Goal: Task Accomplishment & Management: Use online tool/utility

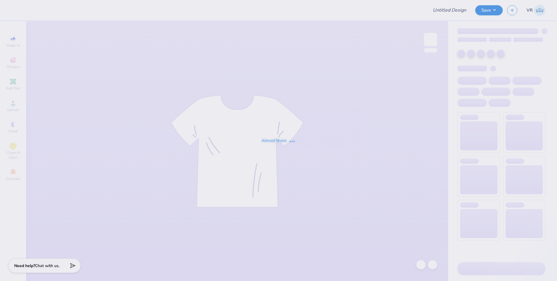
type input "Hips tee"
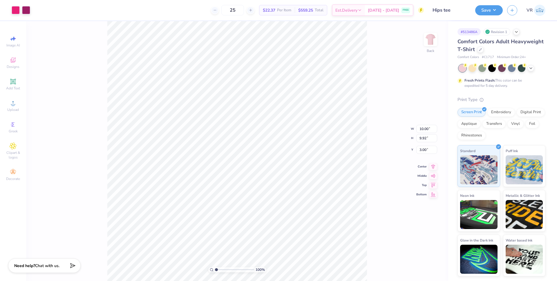
type input "0.52"
type input "0.64"
type input "12.19"
type input "0.76"
type input "0.90"
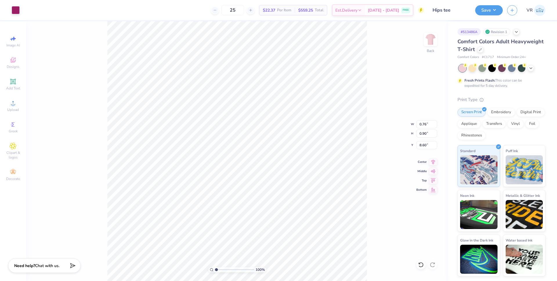
type input "8.56"
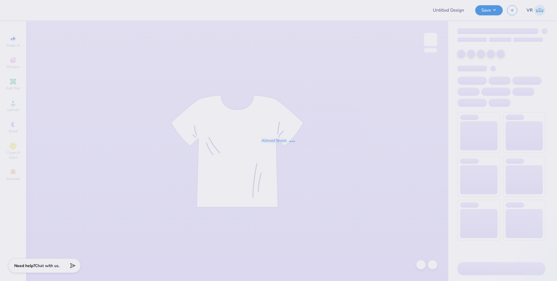
type input "Hips tee"
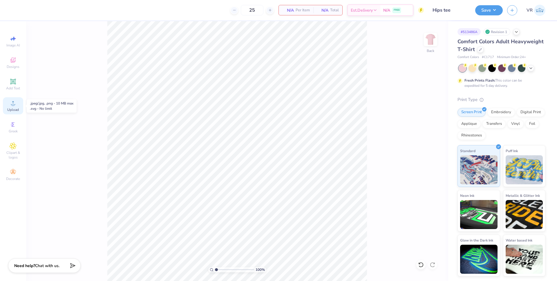
click at [18, 107] on div "Upload" at bounding box center [13, 105] width 20 height 17
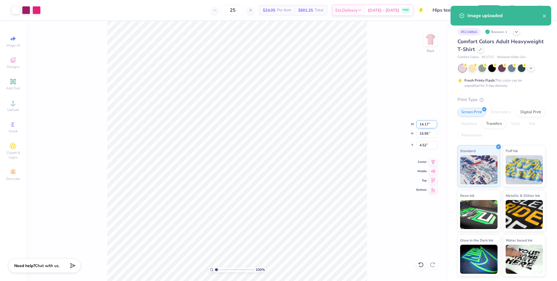
click at [425, 125] on input "14.17" at bounding box center [427, 124] width 21 height 8
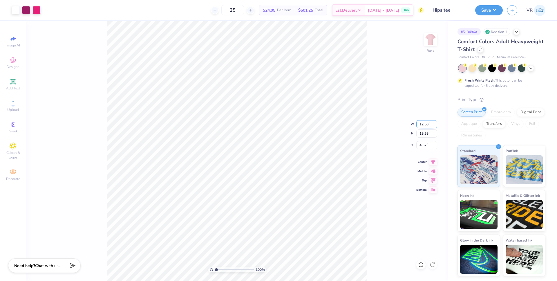
type input "12.50"
type input "14.07"
click at [421, 143] on input "5.47" at bounding box center [427, 145] width 21 height 8
type input "3.00"
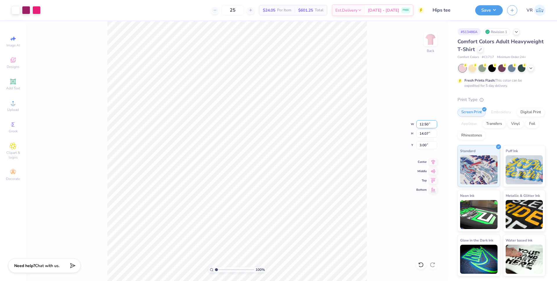
click at [423, 124] on input "12.50" at bounding box center [427, 124] width 21 height 8
type input "12.00"
type input "13.50"
click at [421, 146] on input "3.28" at bounding box center [427, 145] width 21 height 8
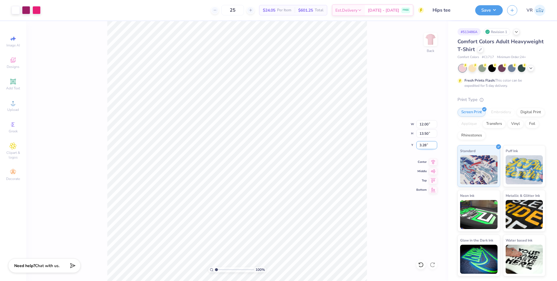
click at [421, 146] on input "3.28" at bounding box center [427, 145] width 21 height 8
type input "3.00"
click at [424, 125] on input "12.00" at bounding box center [427, 124] width 21 height 8
type input "10.00"
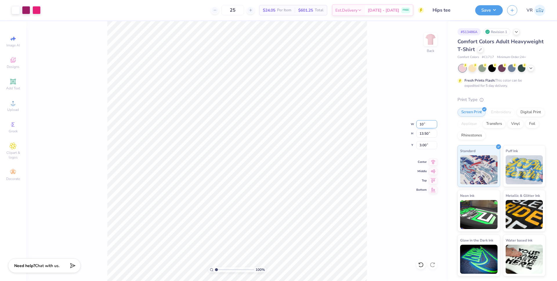
type input "11.25"
click at [419, 142] on input "4.12" at bounding box center [427, 145] width 21 height 8
type input "3.00"
